Goal: Find specific page/section: Find specific page/section

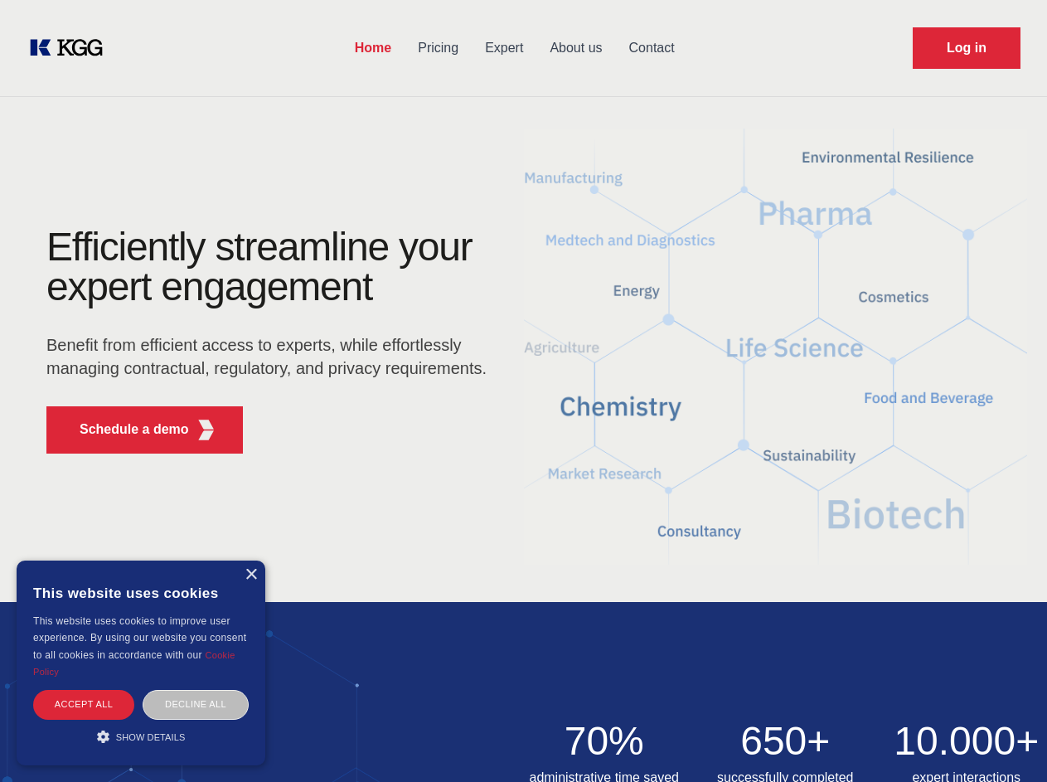
click at [523, 390] on div "Efficiently streamline your expert engagement Benefit from efficient access to …" at bounding box center [272, 347] width 504 height 240
click at [124, 429] on p "Schedule a demo" at bounding box center [134, 429] width 109 height 20
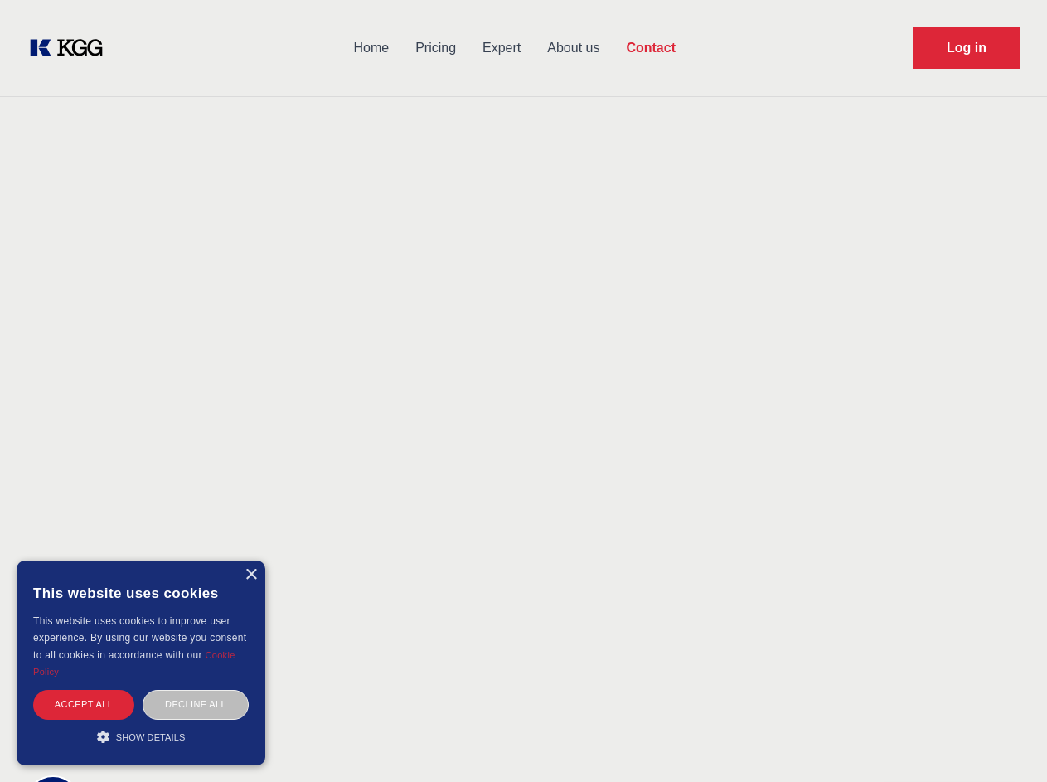
click at [250, 574] on div "× This website uses cookies This website uses cookies to improve user experienc…" at bounding box center [141, 662] width 249 height 205
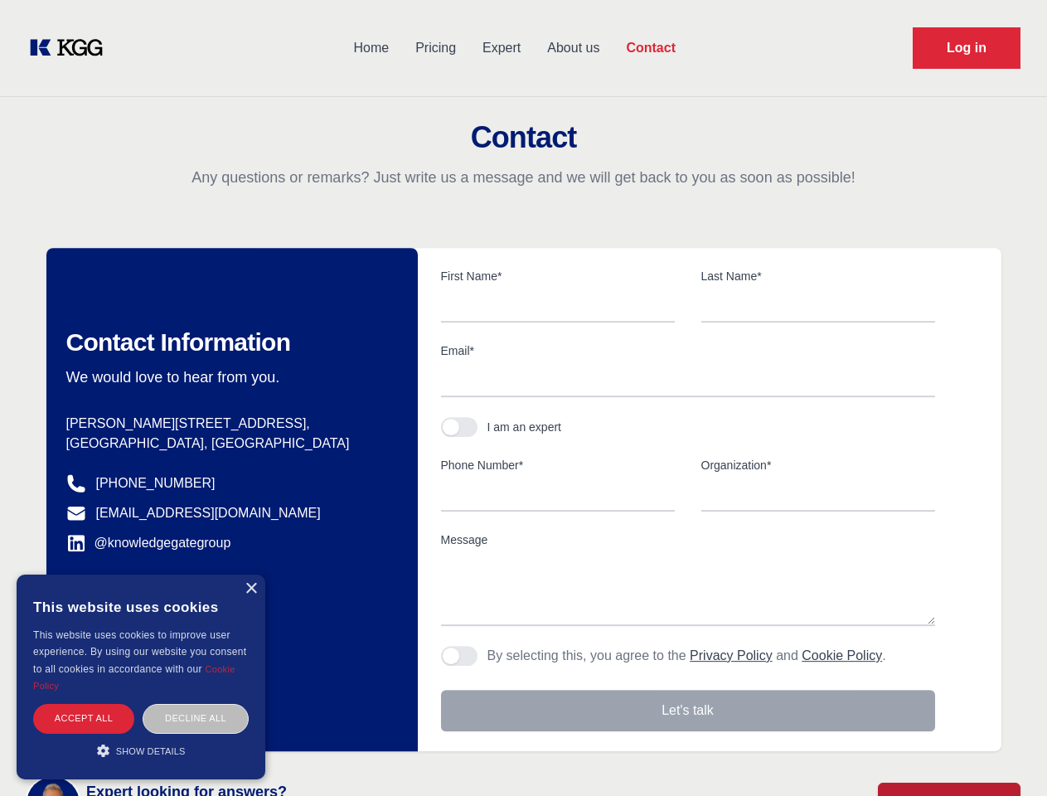
click at [84, 704] on div "Accept all" at bounding box center [83, 718] width 101 height 29
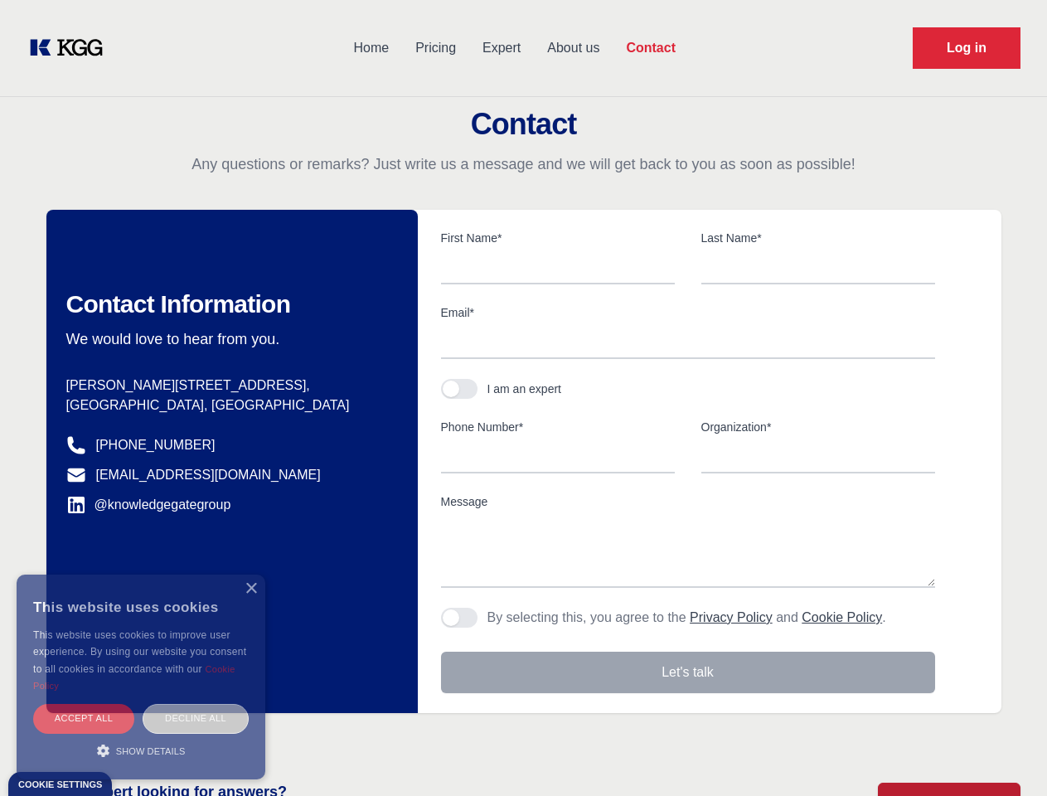
click at [196, 704] on div "Decline all" at bounding box center [196, 718] width 106 height 29
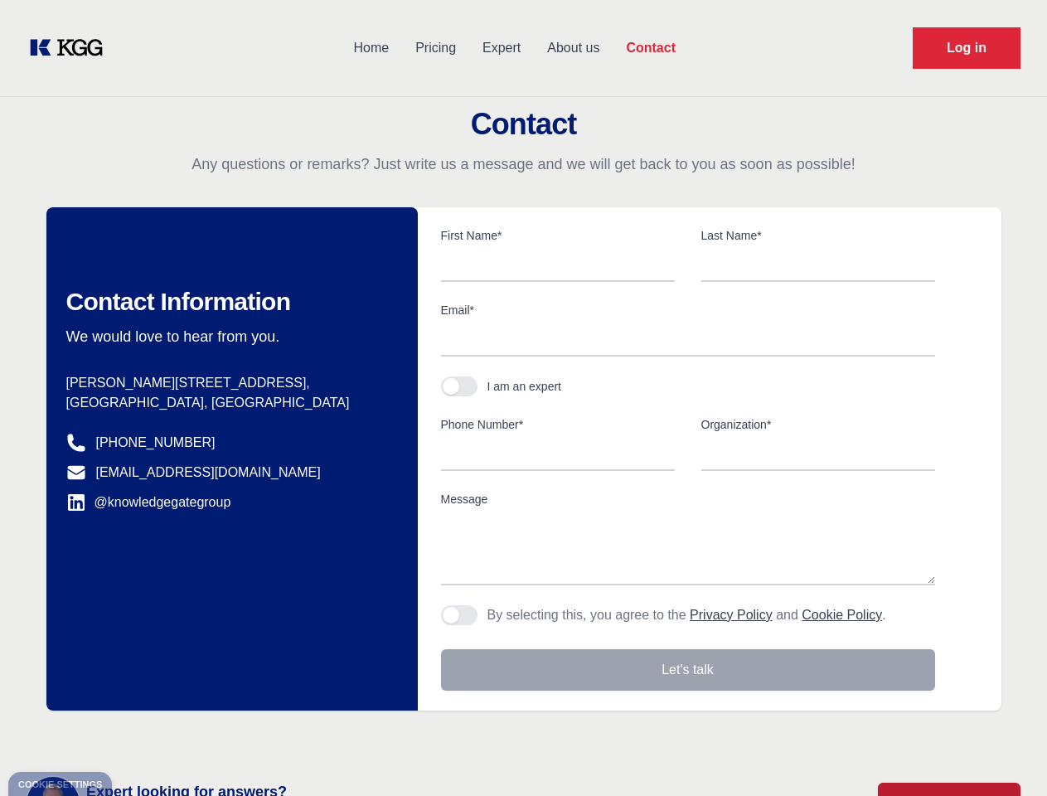
click at [141, 736] on main "Contact Any questions or remarks? Just write us a message and we will get back …" at bounding box center [523, 431] width 1047 height 863
